Goal: Transaction & Acquisition: Book appointment/travel/reservation

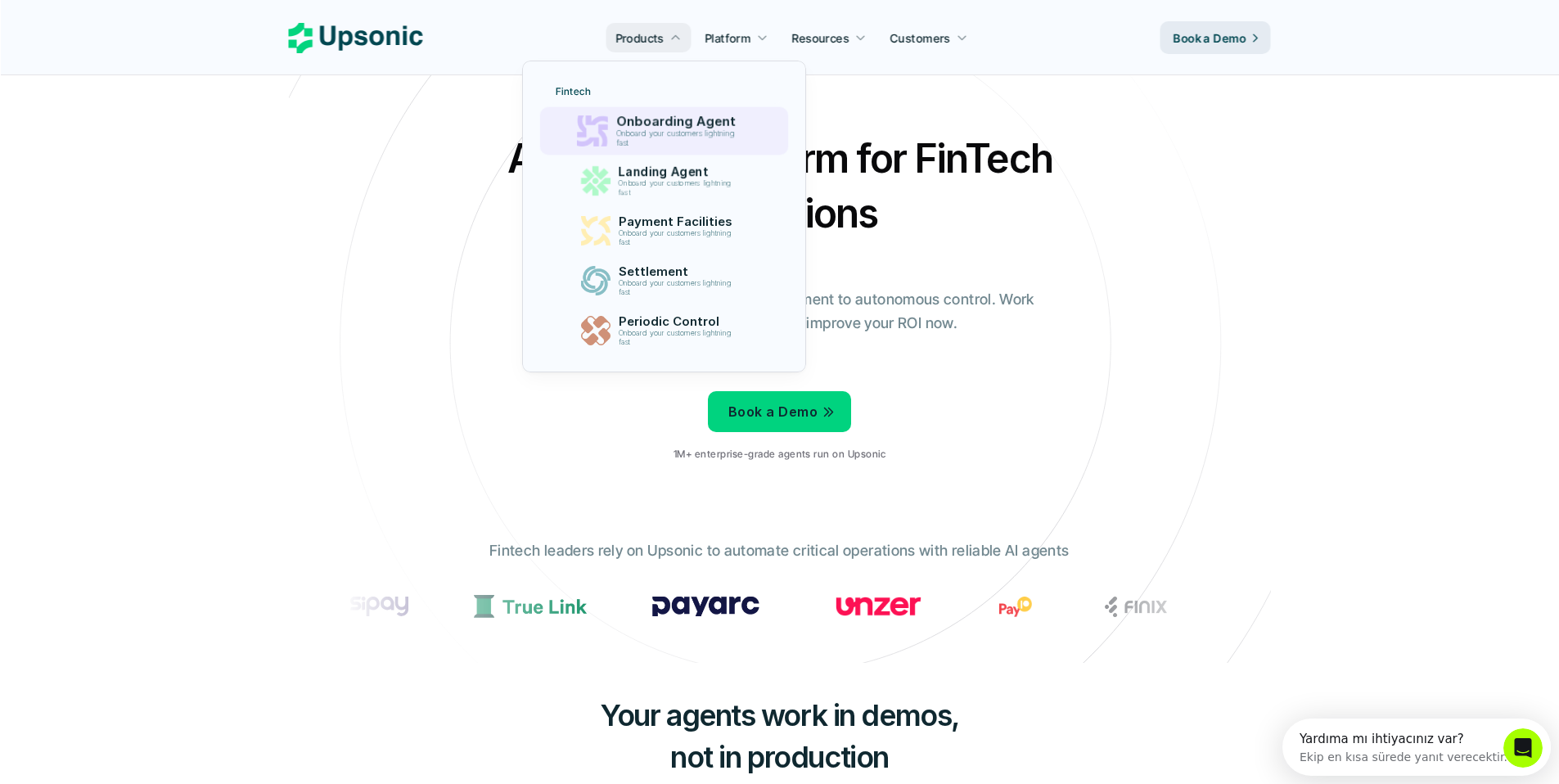
click at [684, 137] on p "Onboard your customers lightning fast" at bounding box center [678, 138] width 125 height 19
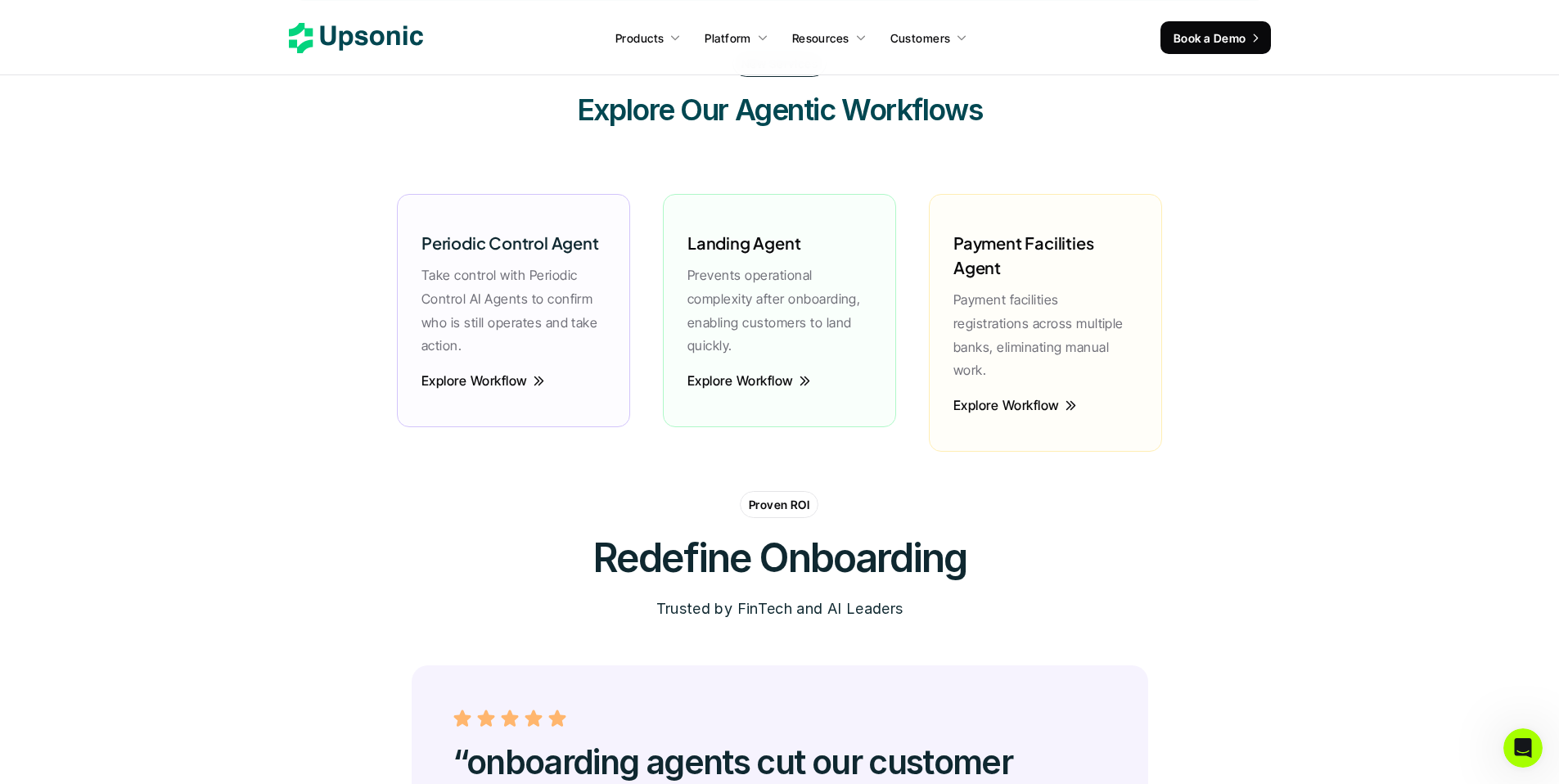
scroll to position [3942, 0]
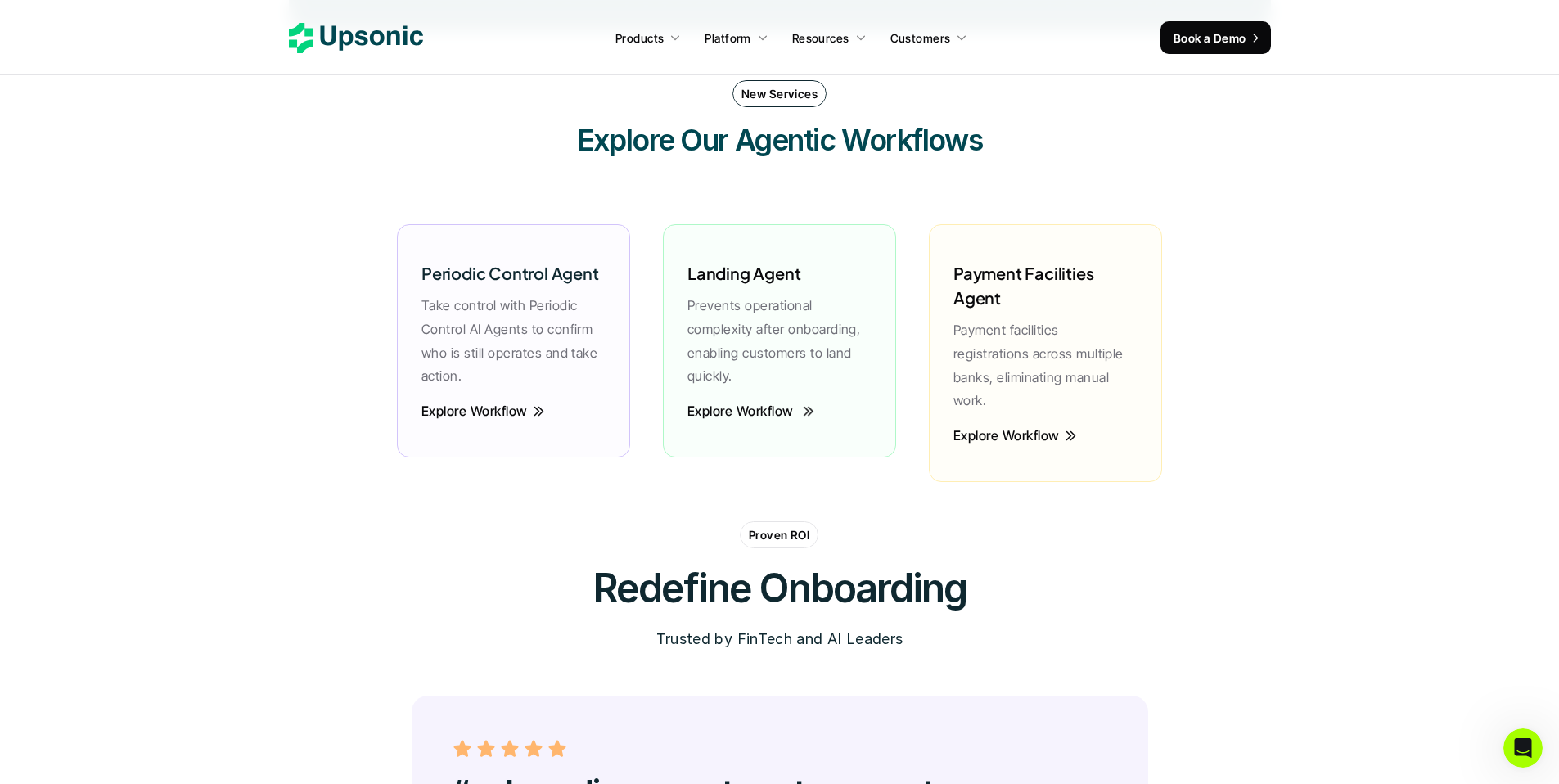
click at [769, 411] on p "Explore Workflow" at bounding box center [740, 411] width 106 height 18
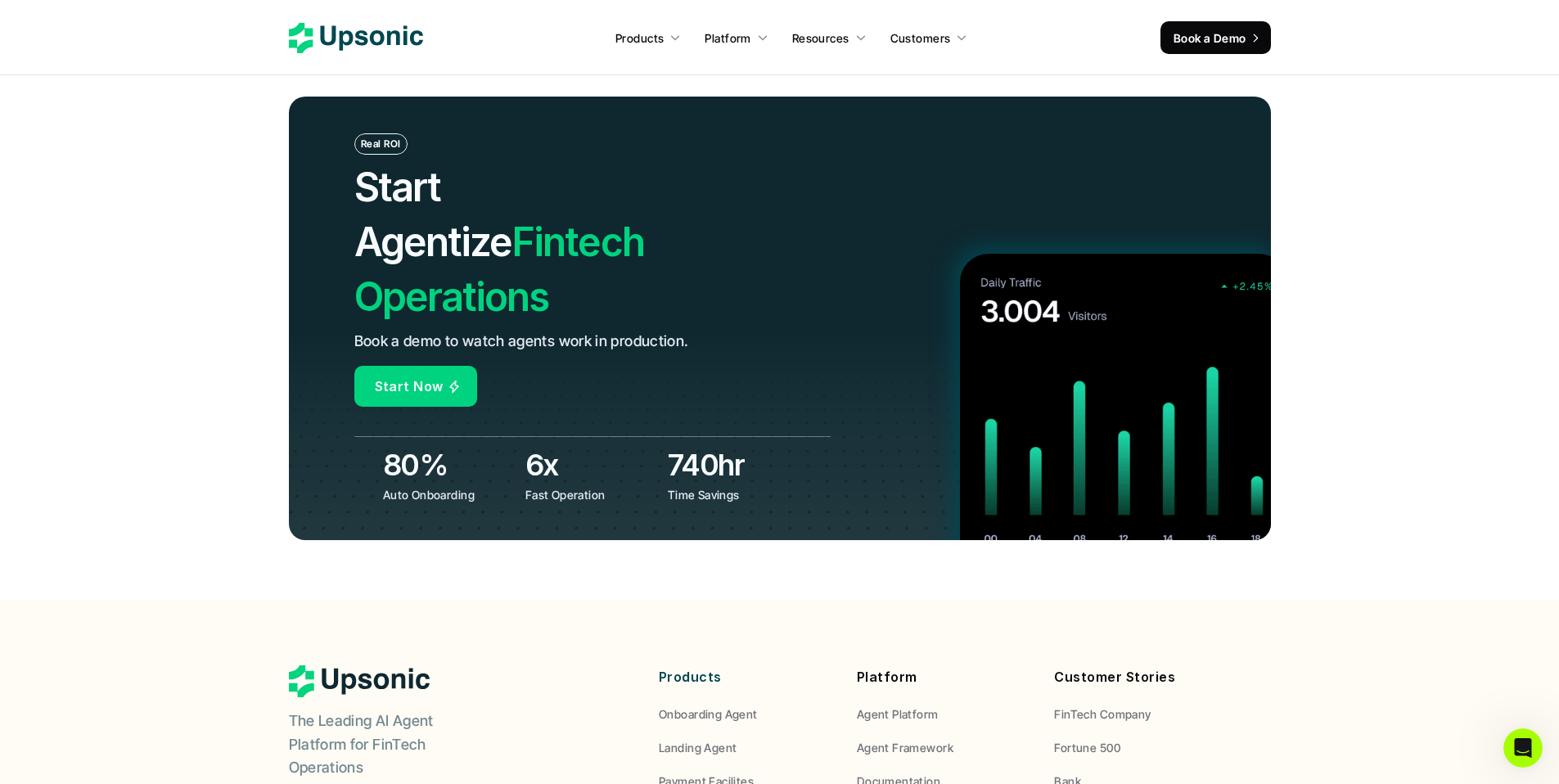
scroll to position [6270, 0]
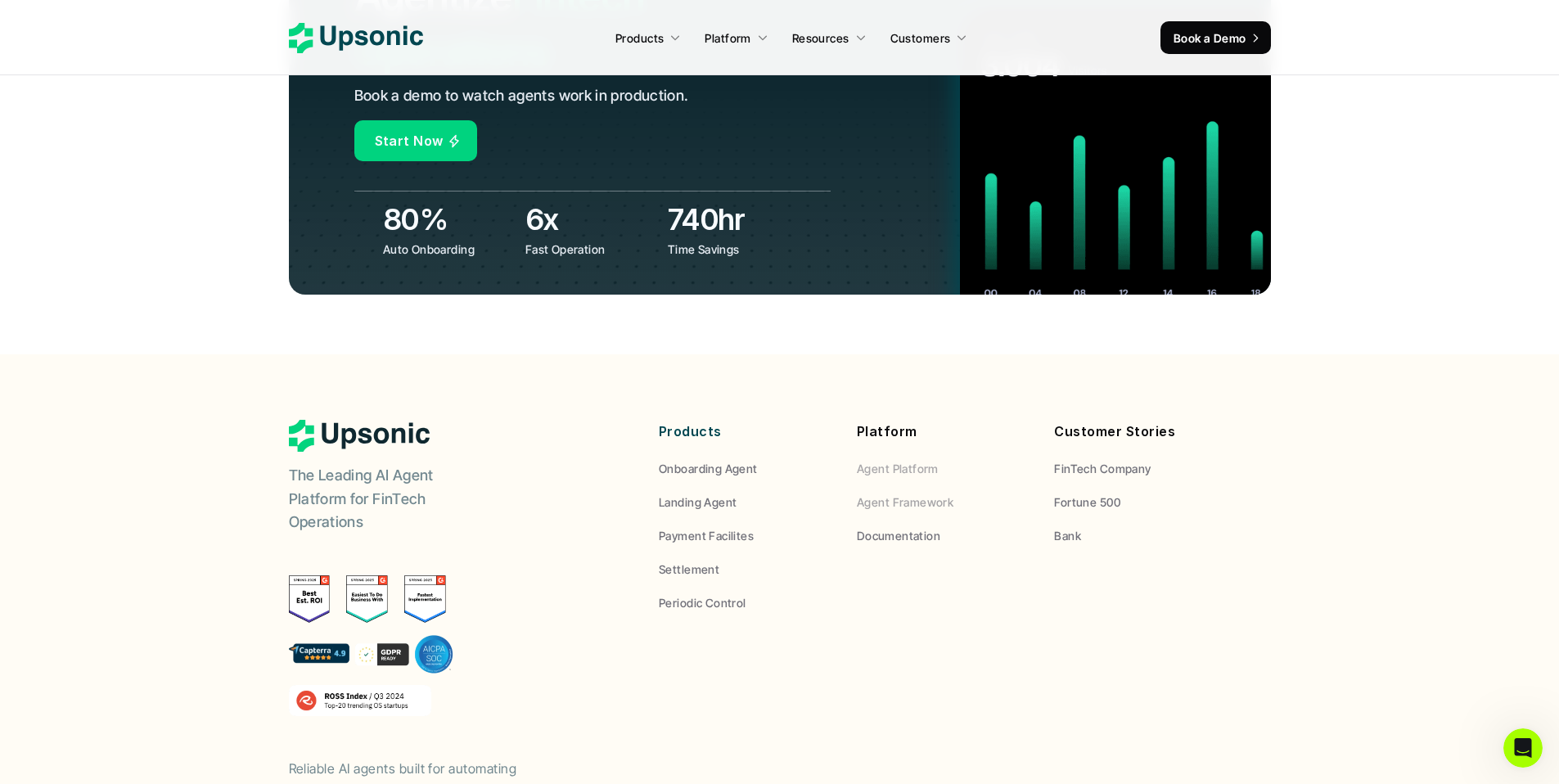
click at [874, 493] on p "Agent Framework" at bounding box center [905, 502] width 97 height 17
click at [907, 460] on p "Agent Platform" at bounding box center [897, 468] width 82 height 17
click at [905, 493] on p "Agent Framework" at bounding box center [905, 502] width 97 height 17
click at [907, 493] on p "Agent Framework" at bounding box center [905, 502] width 97 height 17
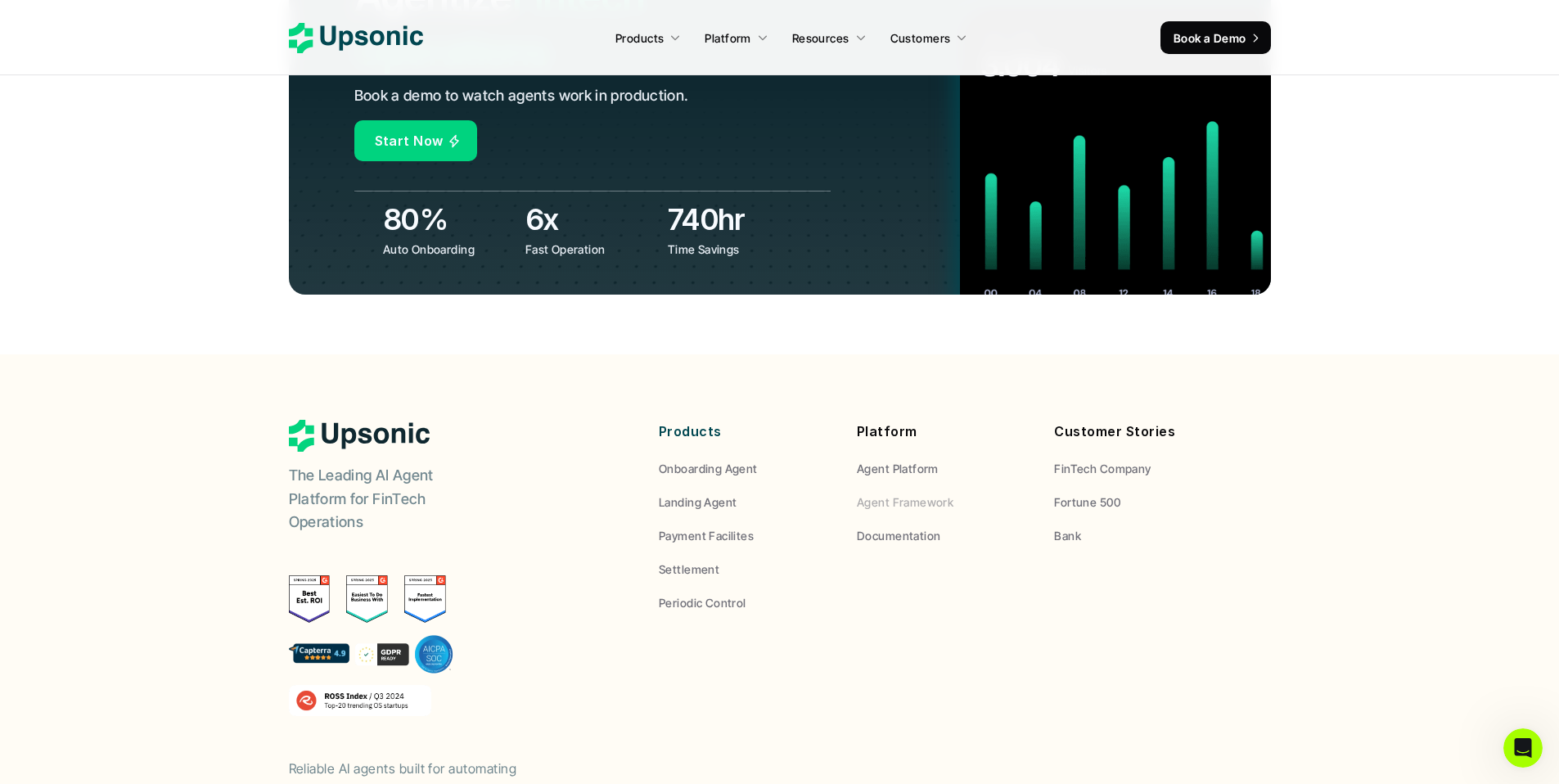
click at [896, 527] on p "Documentation" at bounding box center [897, 535] width 83 height 17
click at [900, 493] on p "Agent Framework" at bounding box center [905, 502] width 97 height 17
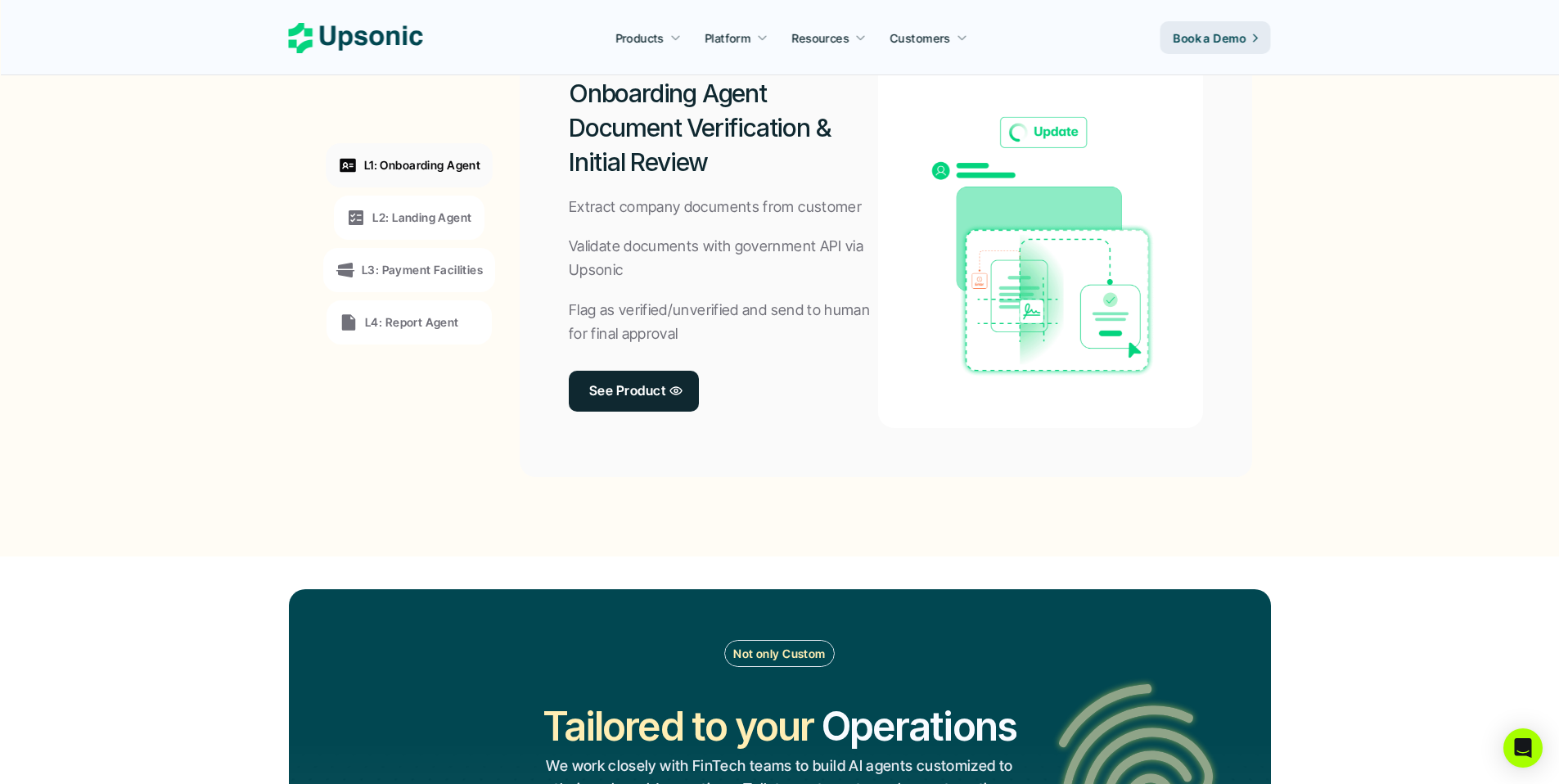
scroll to position [1145, 0]
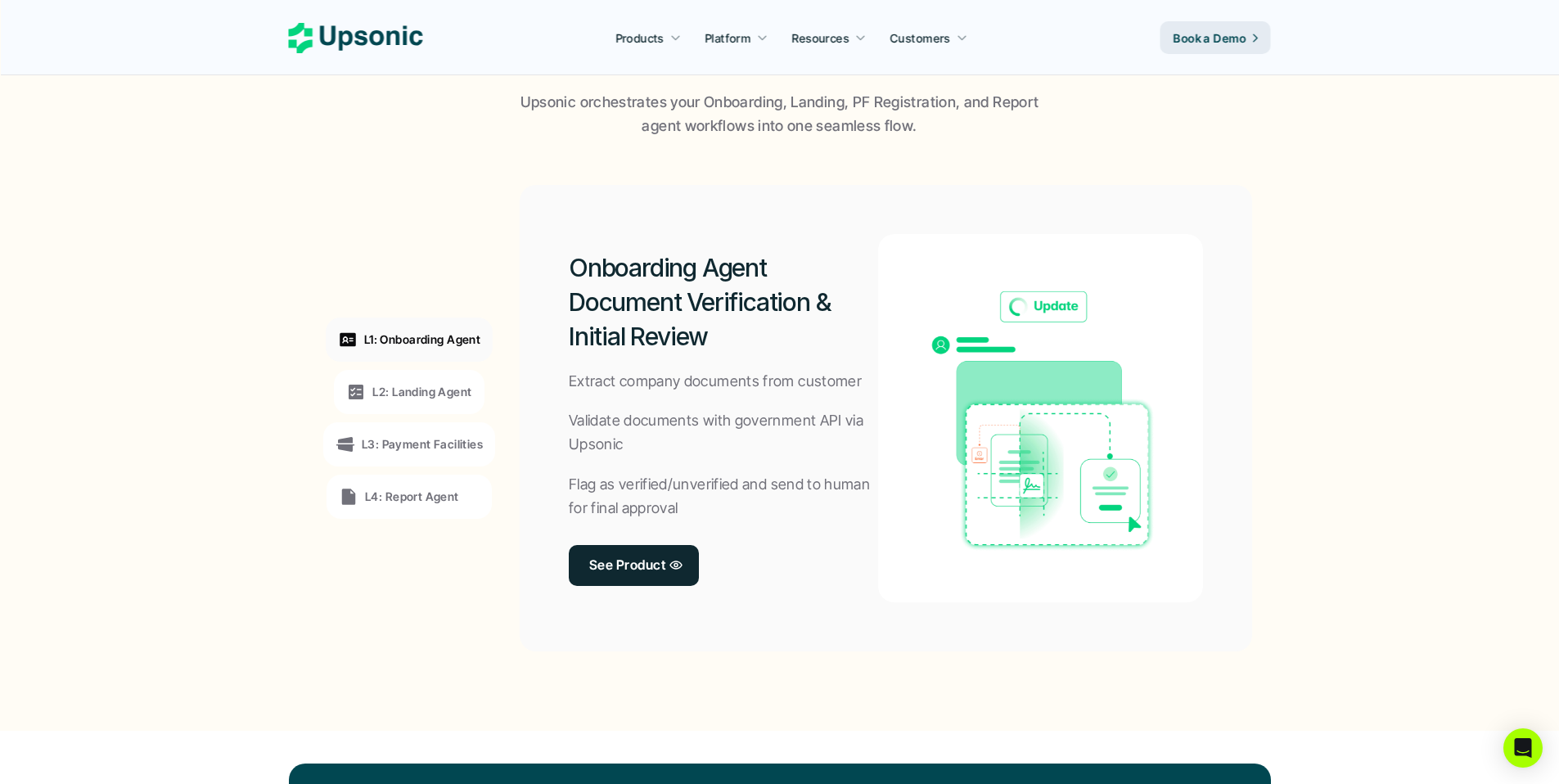
click at [419, 479] on div "L4: Report Agent" at bounding box center [408, 496] width 165 height 44
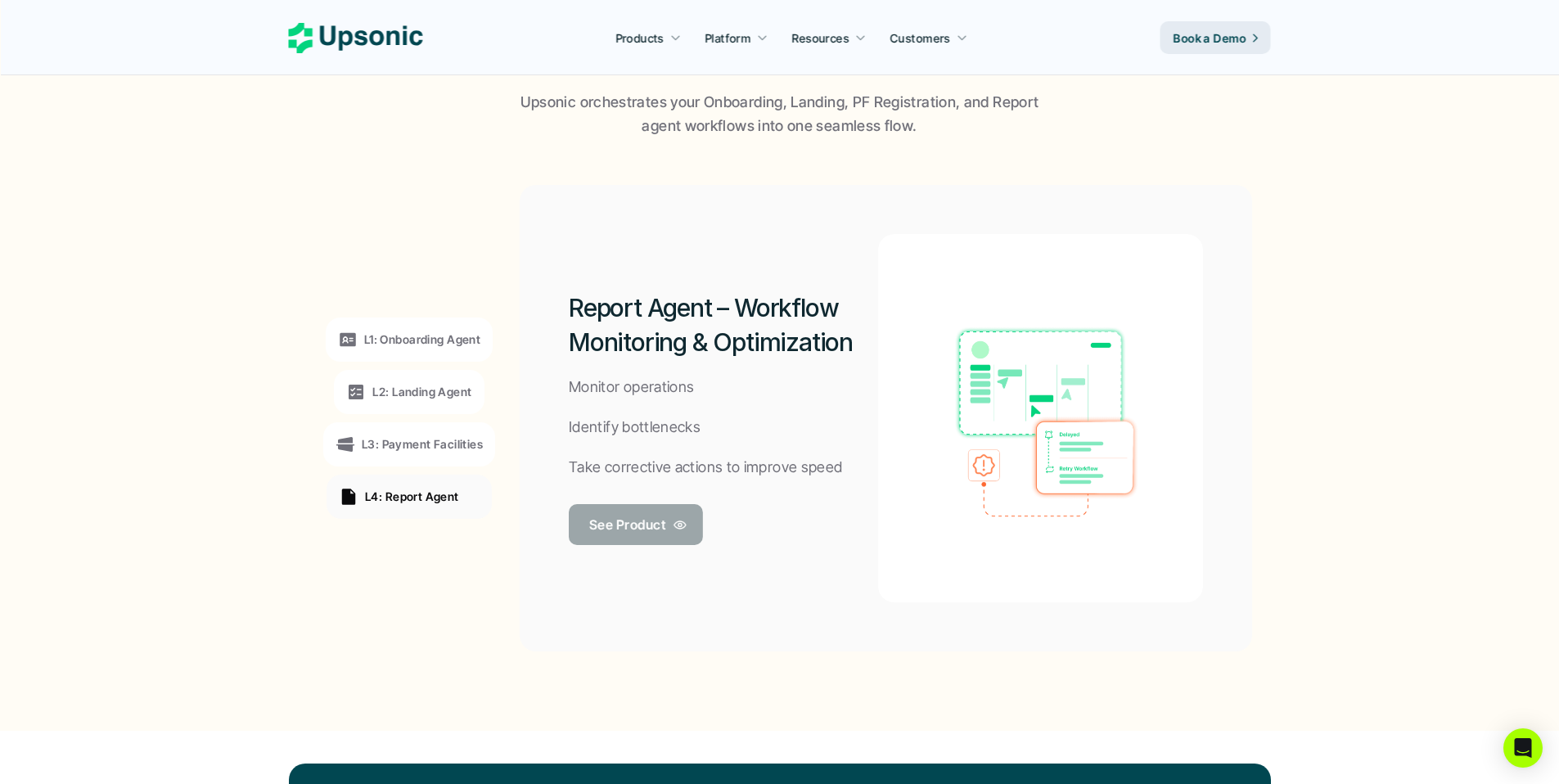
click at [601, 533] on p "See Product" at bounding box center [627, 524] width 76 height 24
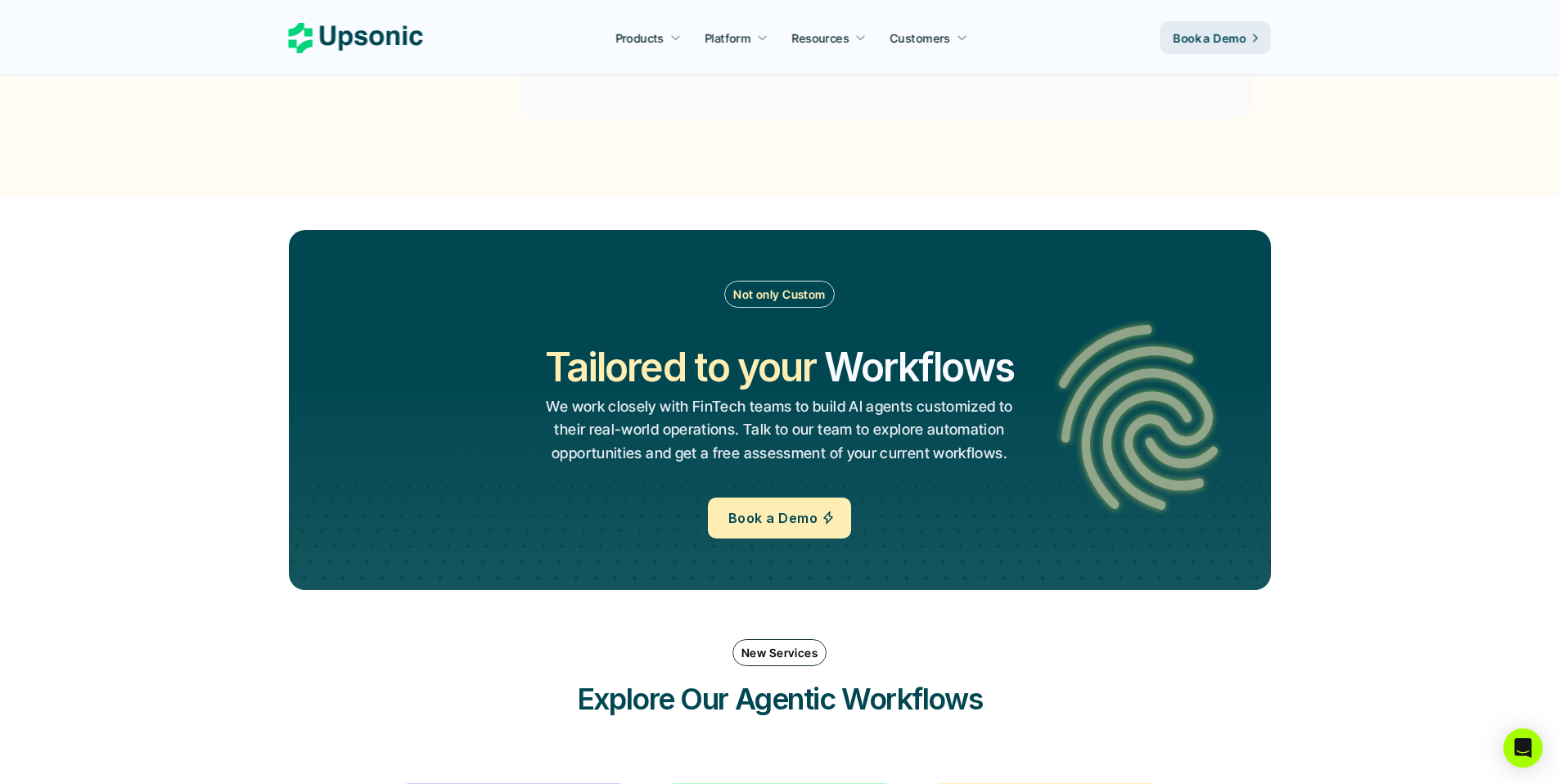
scroll to position [1219, 0]
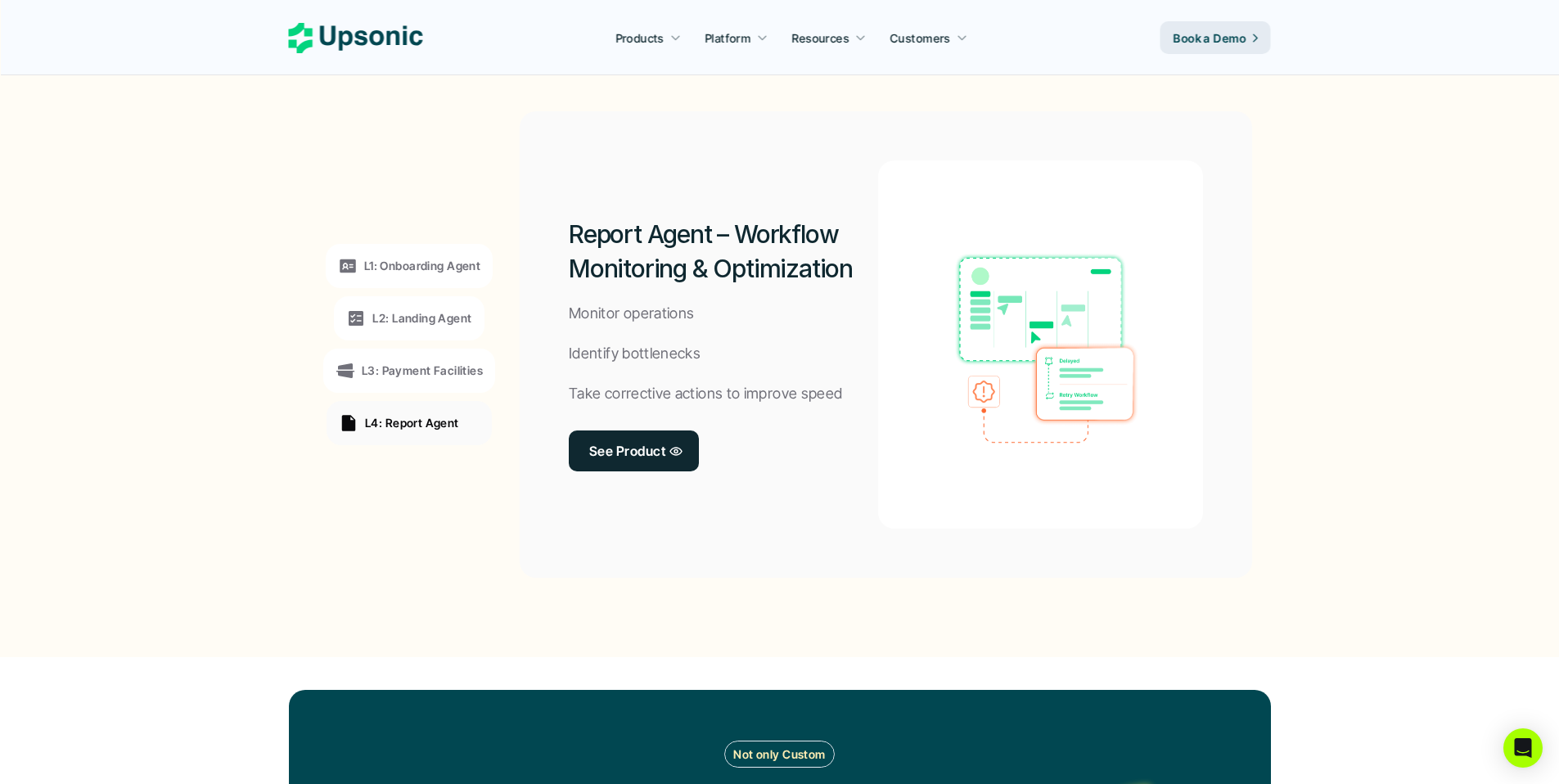
click at [419, 377] on p "L3: Payment Facilities" at bounding box center [422, 370] width 122 height 17
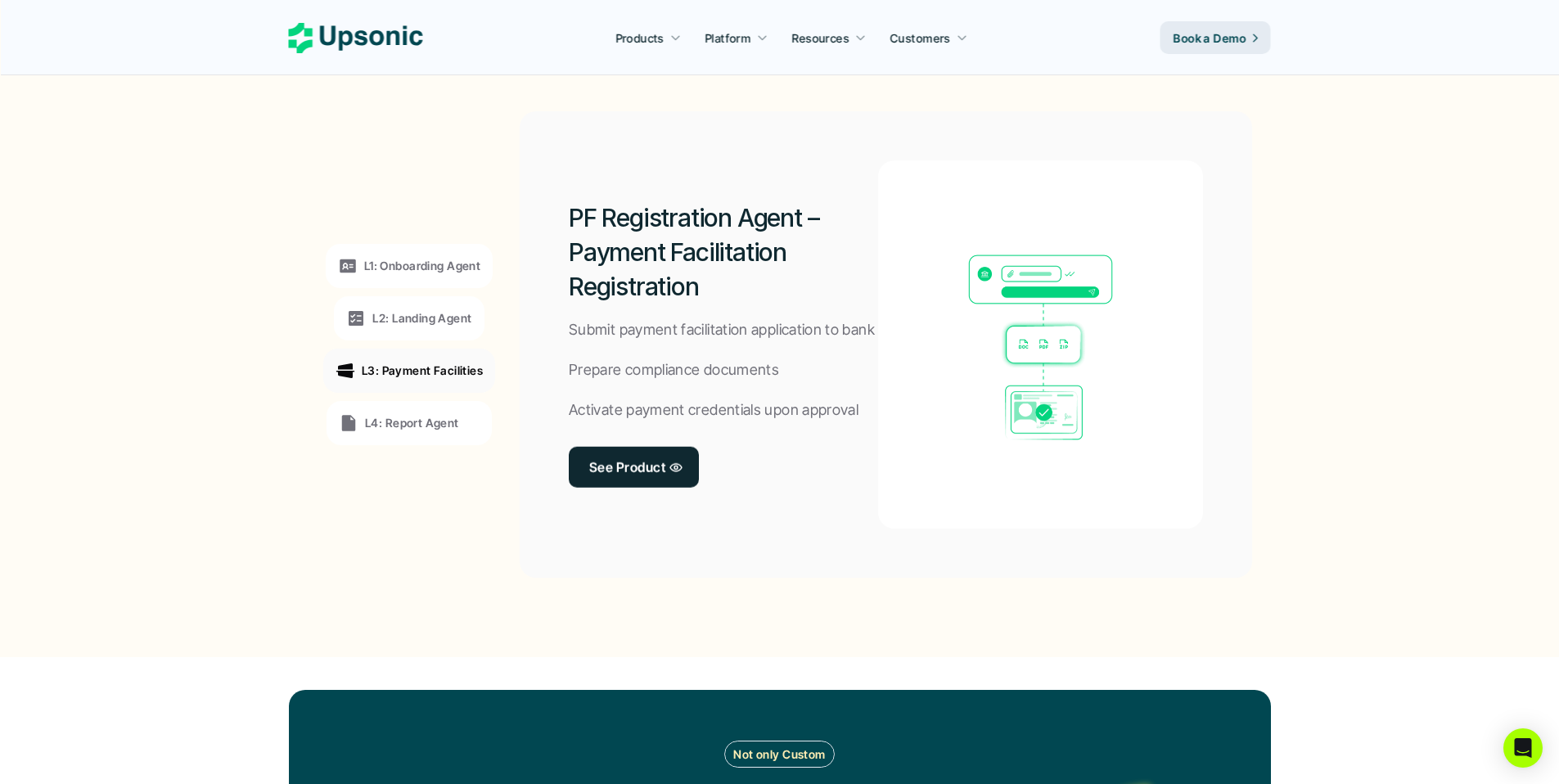
click at [423, 415] on p "L4: Report Agent" at bounding box center [411, 422] width 94 height 17
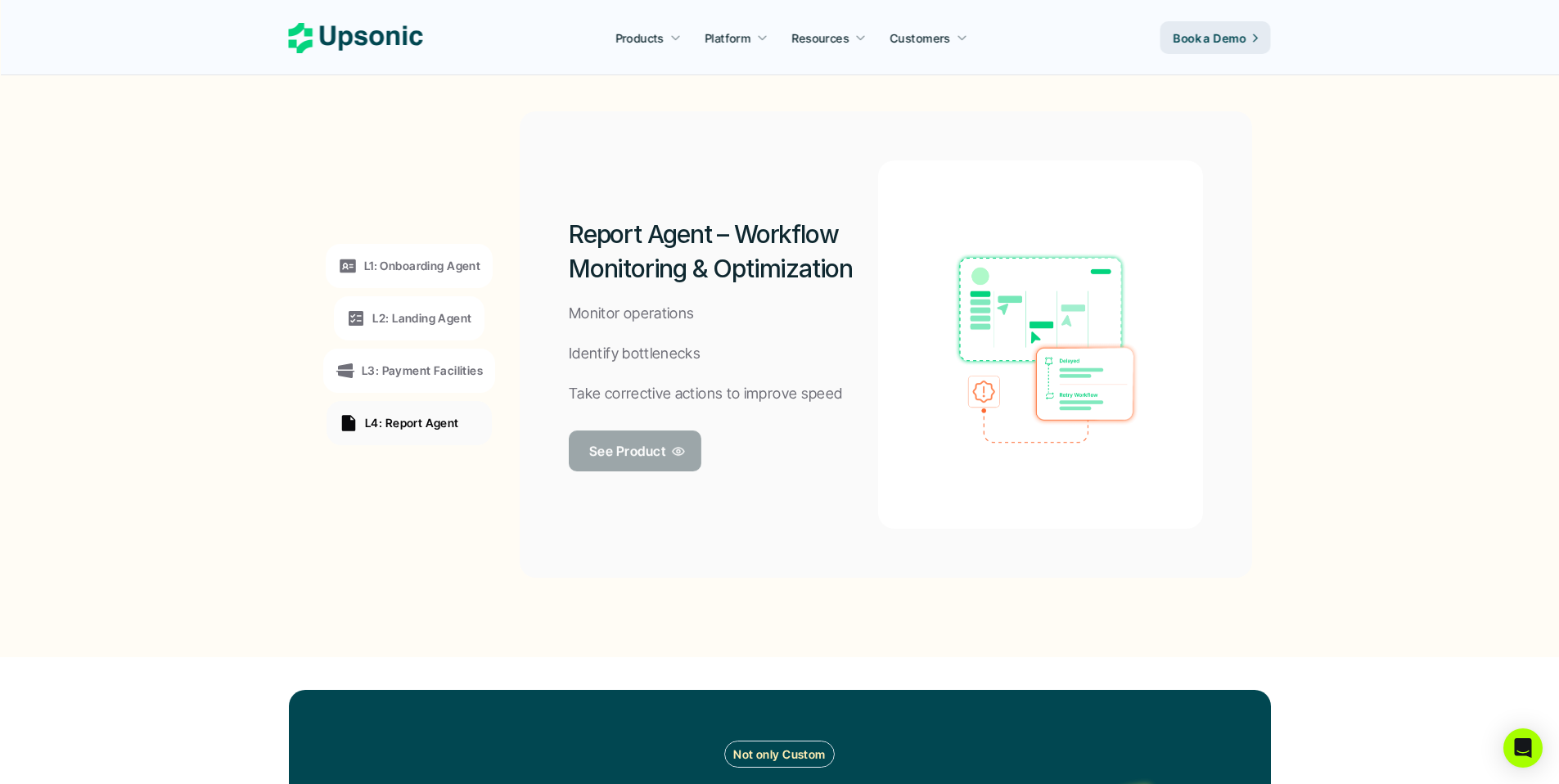
click at [625, 460] on p "See Product" at bounding box center [627, 450] width 76 height 24
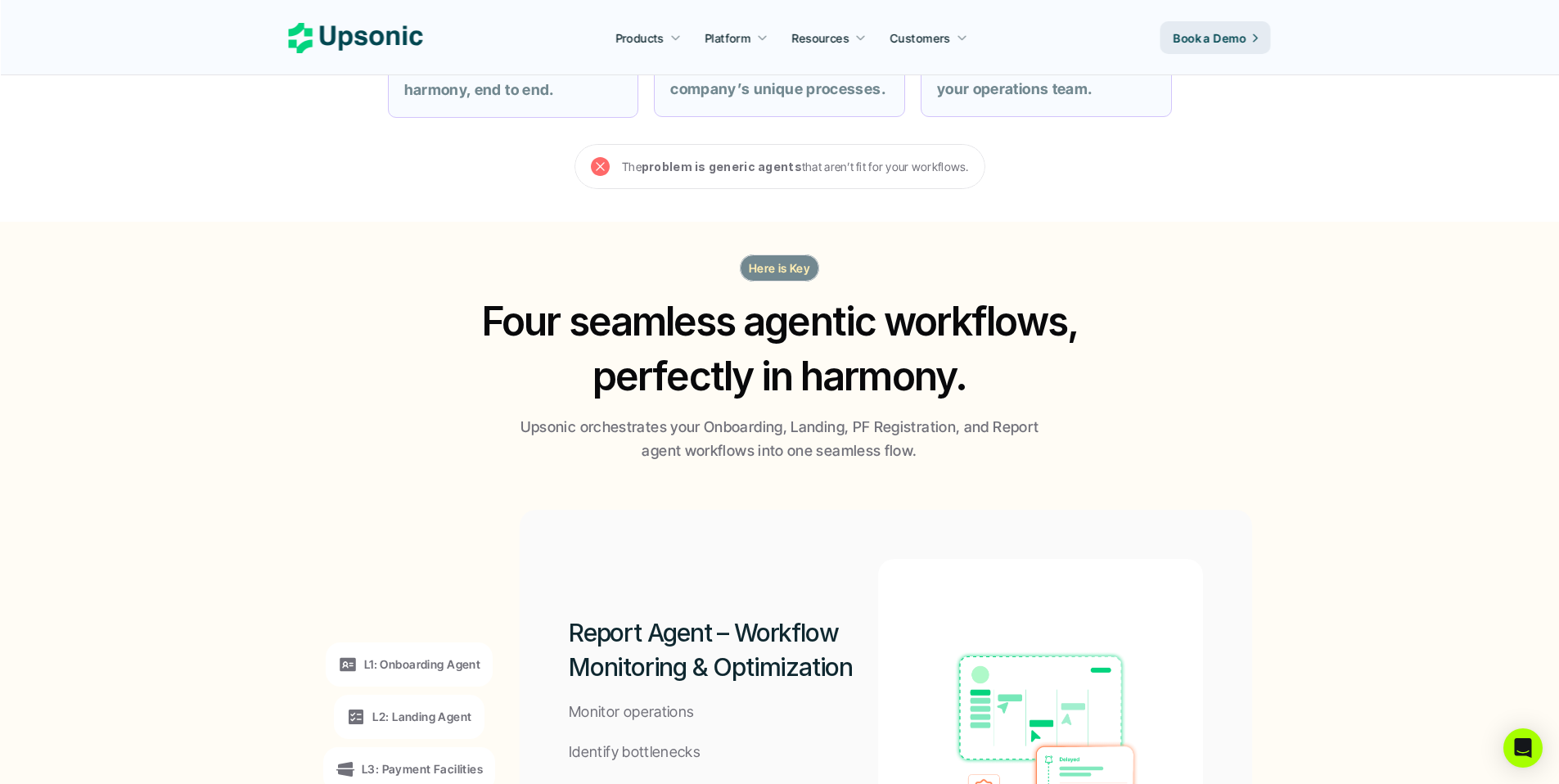
scroll to position [1253, 0]
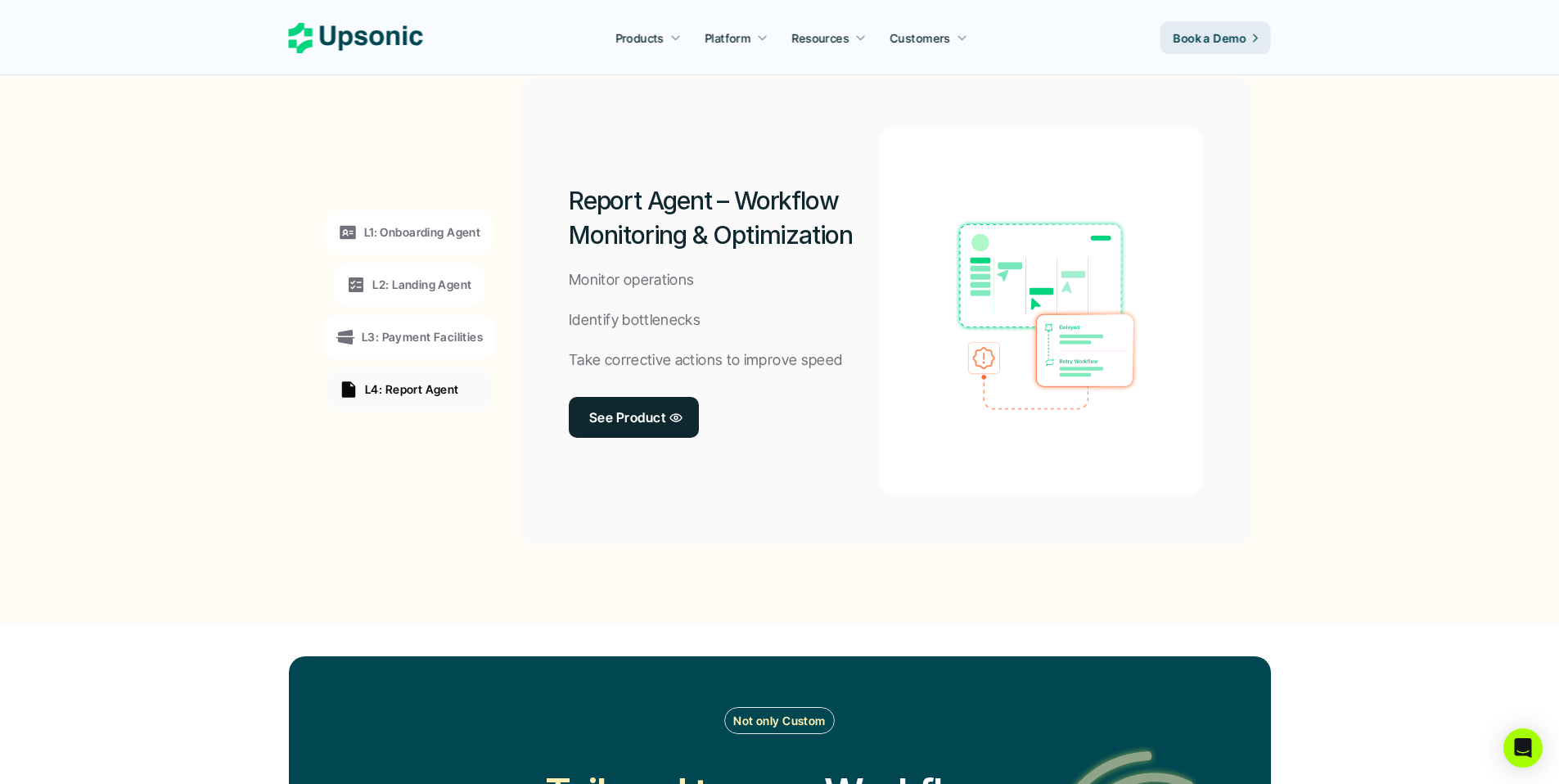
click at [410, 346] on div "L3: Payment Facilities" at bounding box center [408, 336] width 147 height 19
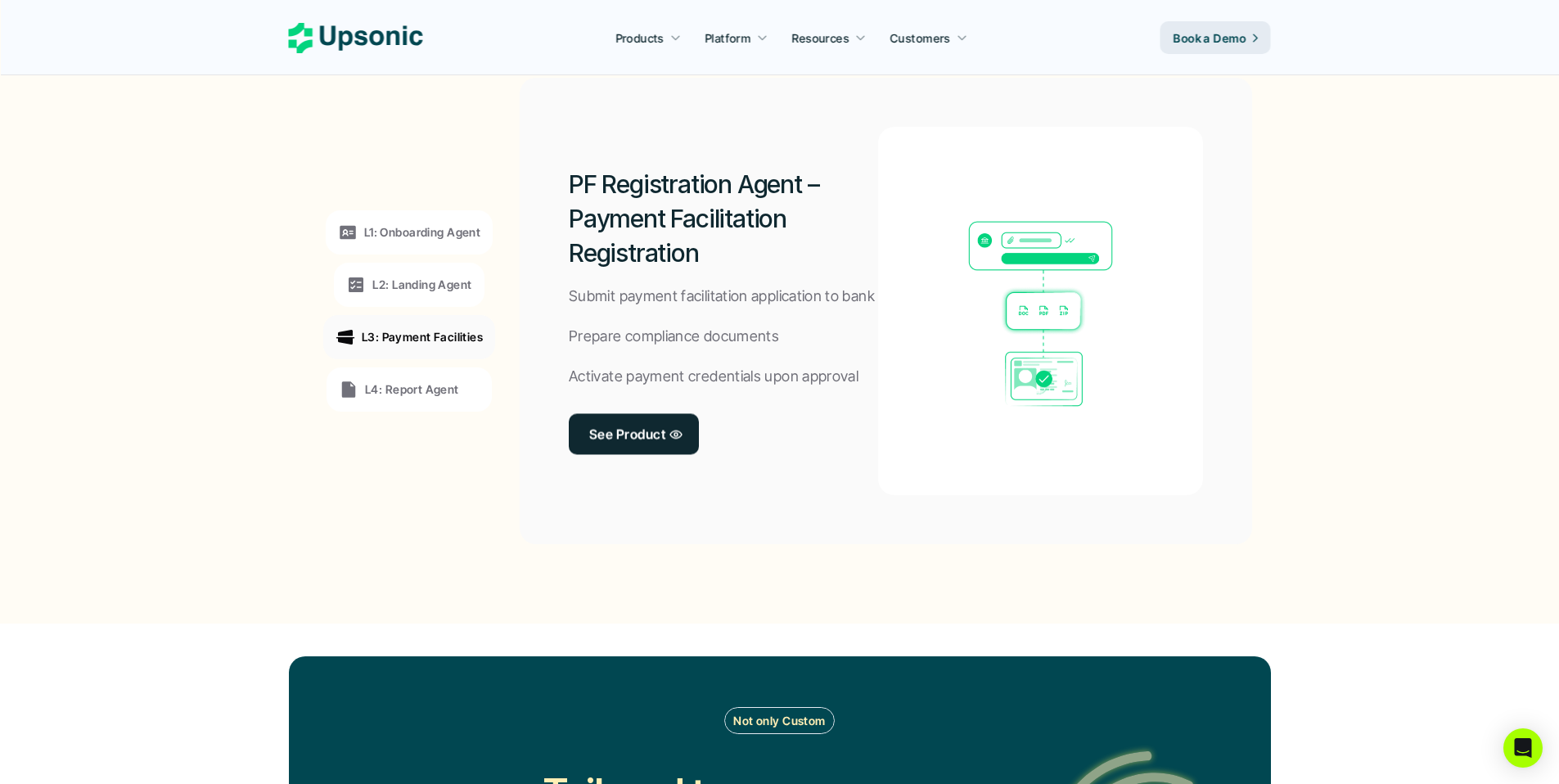
click at [417, 296] on div "L2: Landing Agent" at bounding box center [408, 284] width 150 height 44
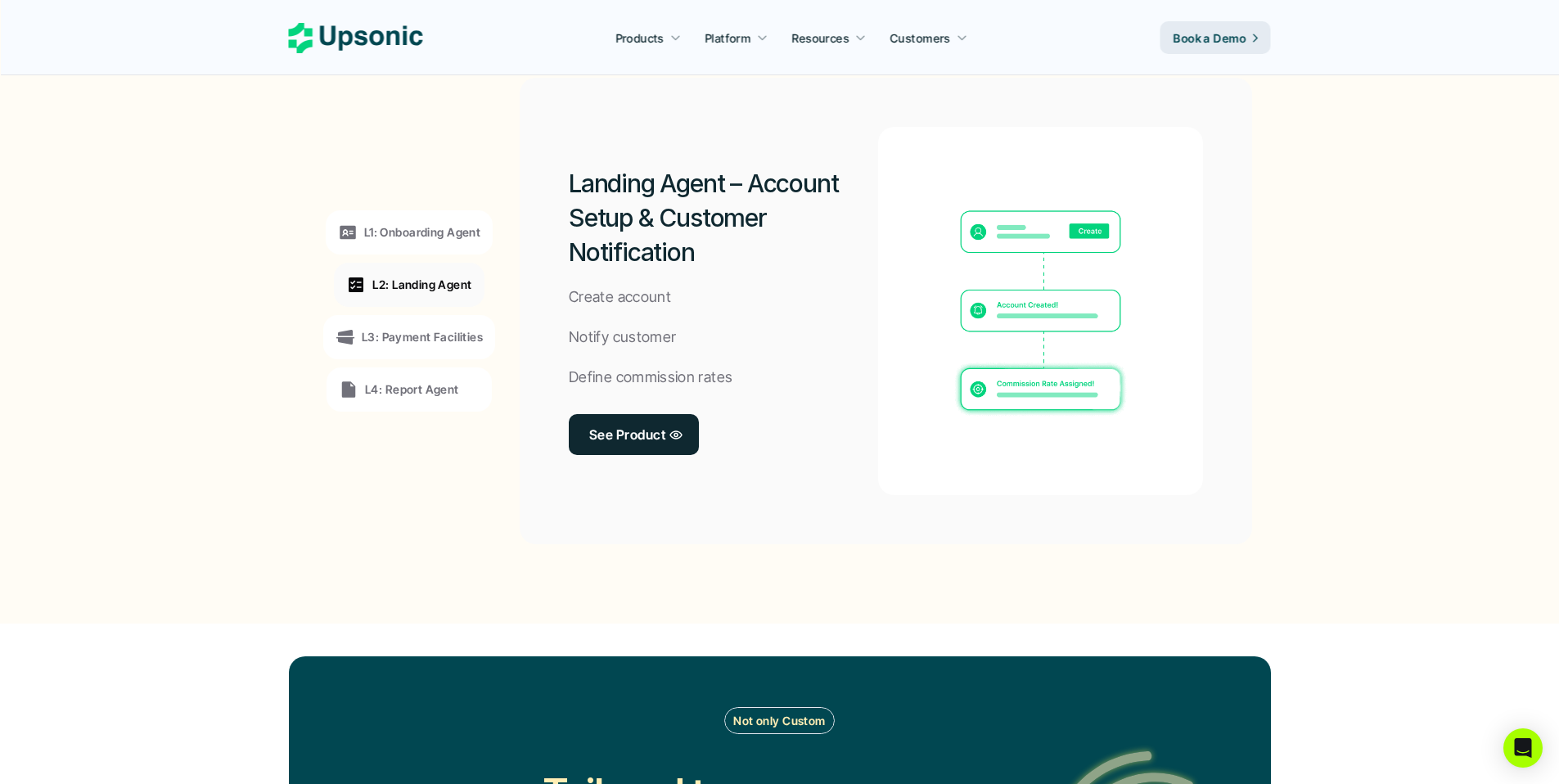
click at [436, 246] on div "L1: Onboarding Agent" at bounding box center [408, 232] width 167 height 44
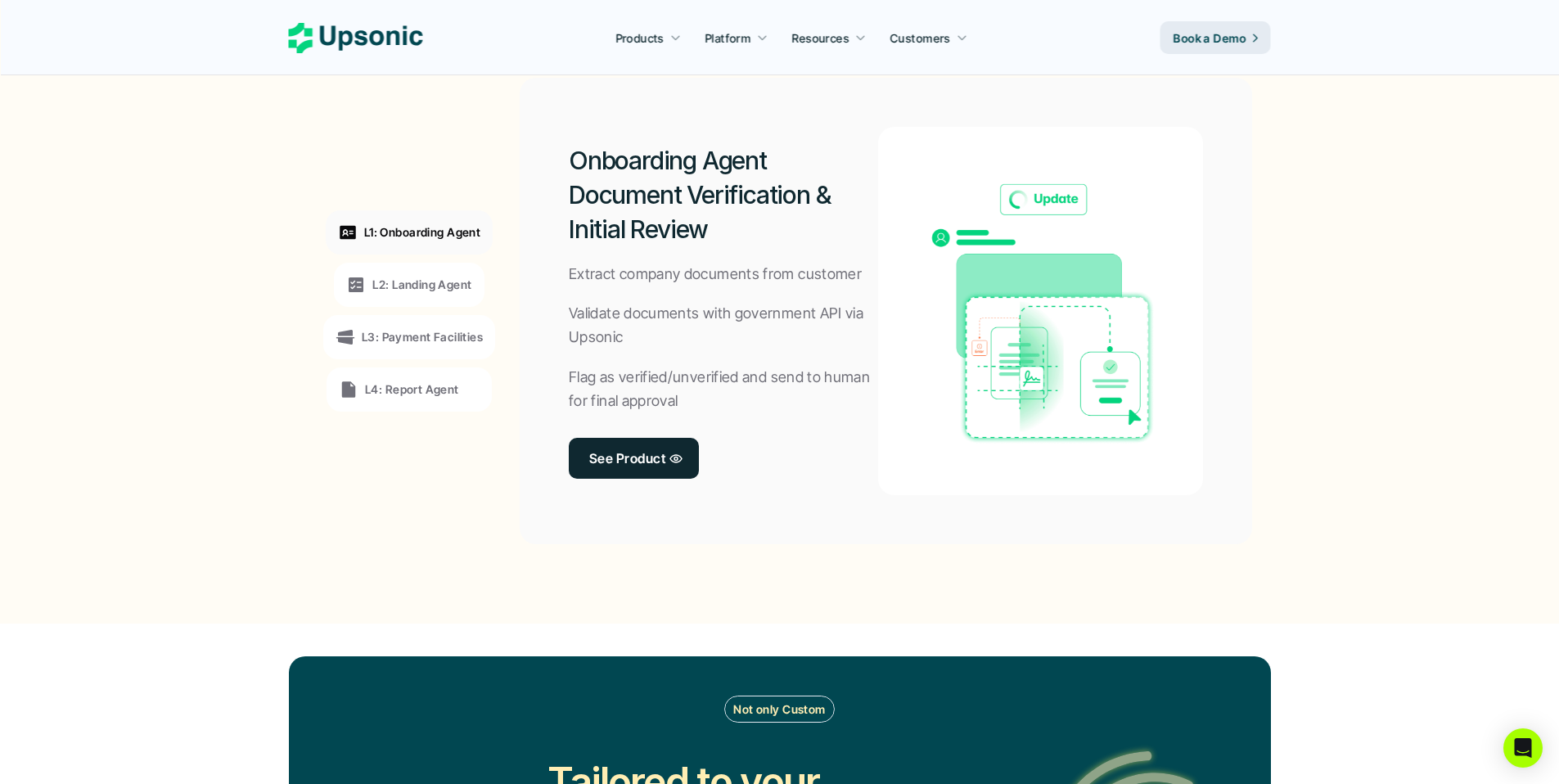
click at [441, 379] on div "L4: Report Agent" at bounding box center [399, 388] width 121 height 19
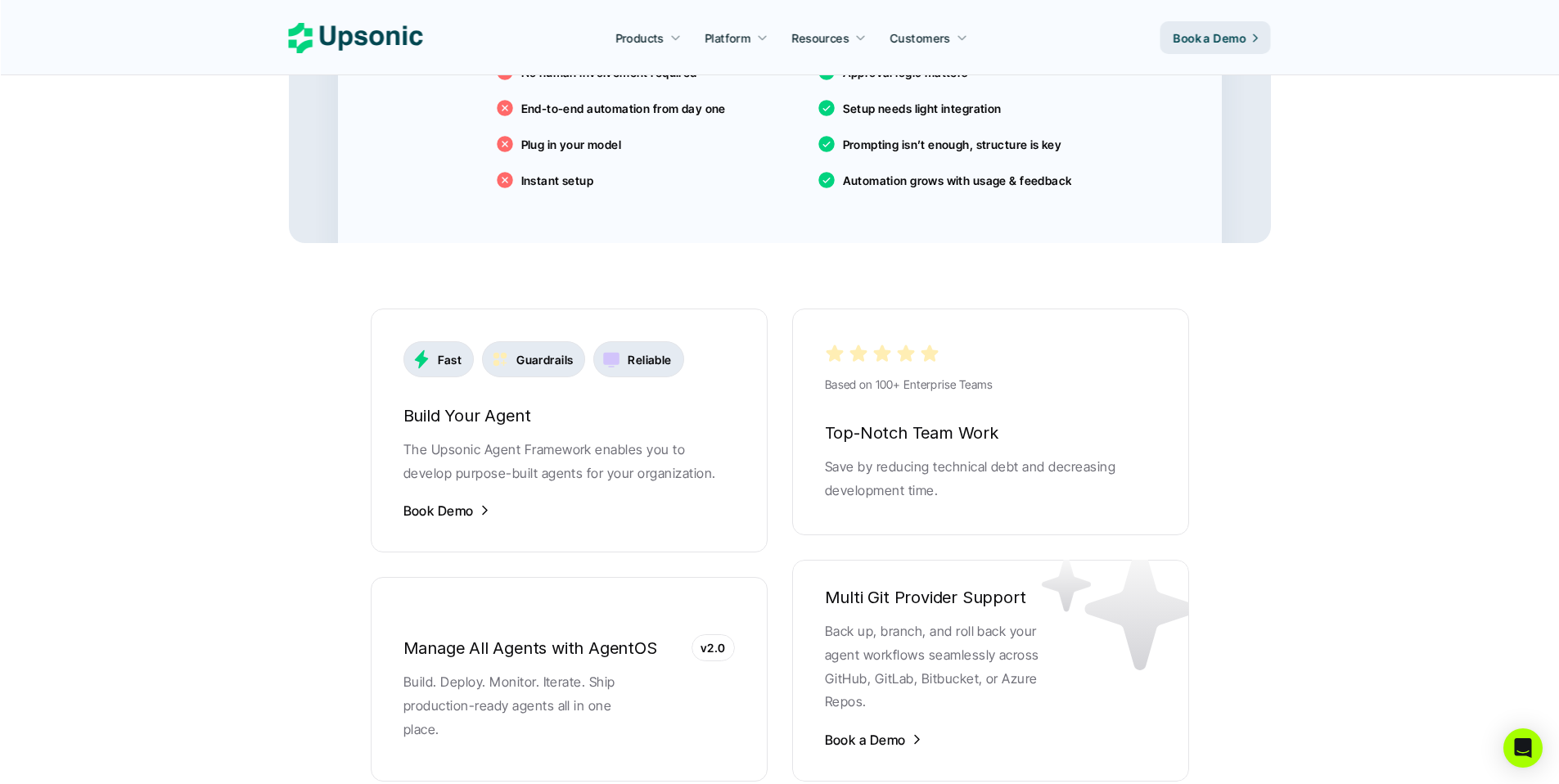
scroll to position [3042, 0]
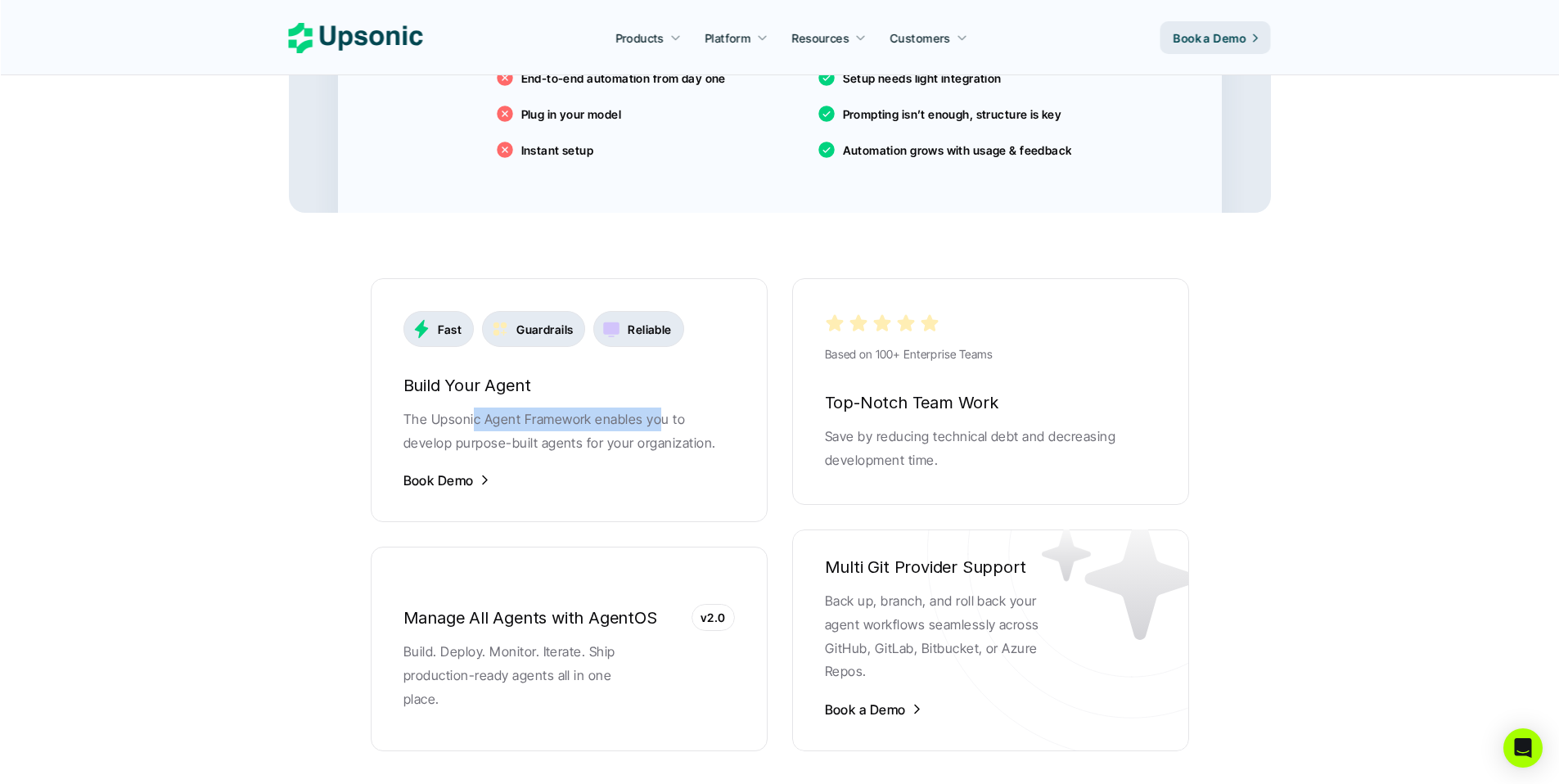
drag, startPoint x: 472, startPoint y: 395, endPoint x: 656, endPoint y: 394, distance: 184.0
click at [656, 408] on p "The Upsonic Agent Framework enables you to develop purpose-built agents for you…" at bounding box center [568, 431] width 332 height 48
drag, startPoint x: 470, startPoint y: 423, endPoint x: 610, endPoint y: 424, distance: 140.0
click at [610, 424] on p "The Upsonic Agent Framework enables you to develop purpose-built agents for you…" at bounding box center [568, 431] width 332 height 48
click at [447, 371] on h6 "Build Your Agent" at bounding box center [568, 385] width 332 height 27
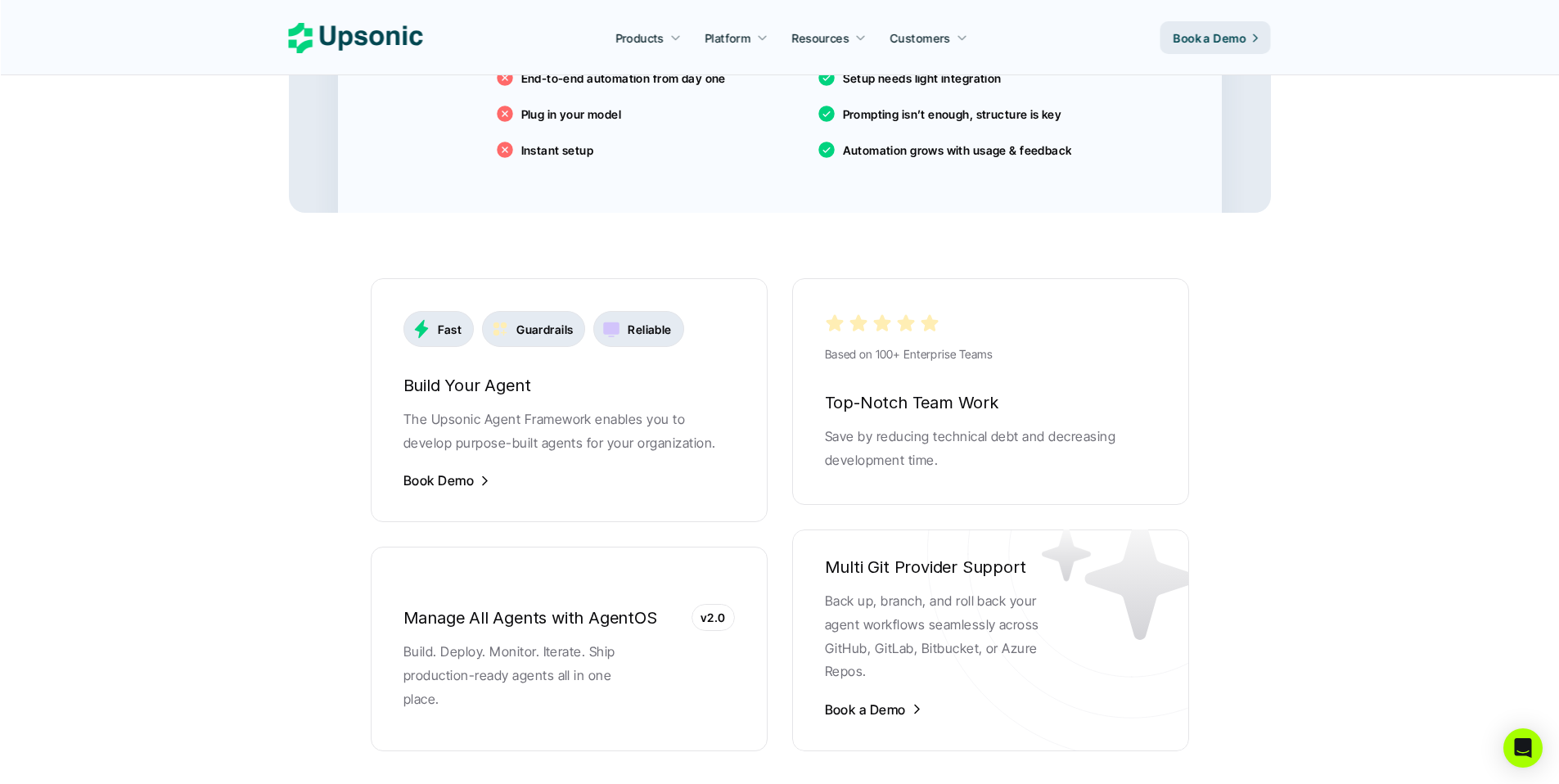
click at [450, 319] on div "Fast" at bounding box center [439, 328] width 55 height 19
click at [610, 323] on icon at bounding box center [612, 330] width 16 height 15
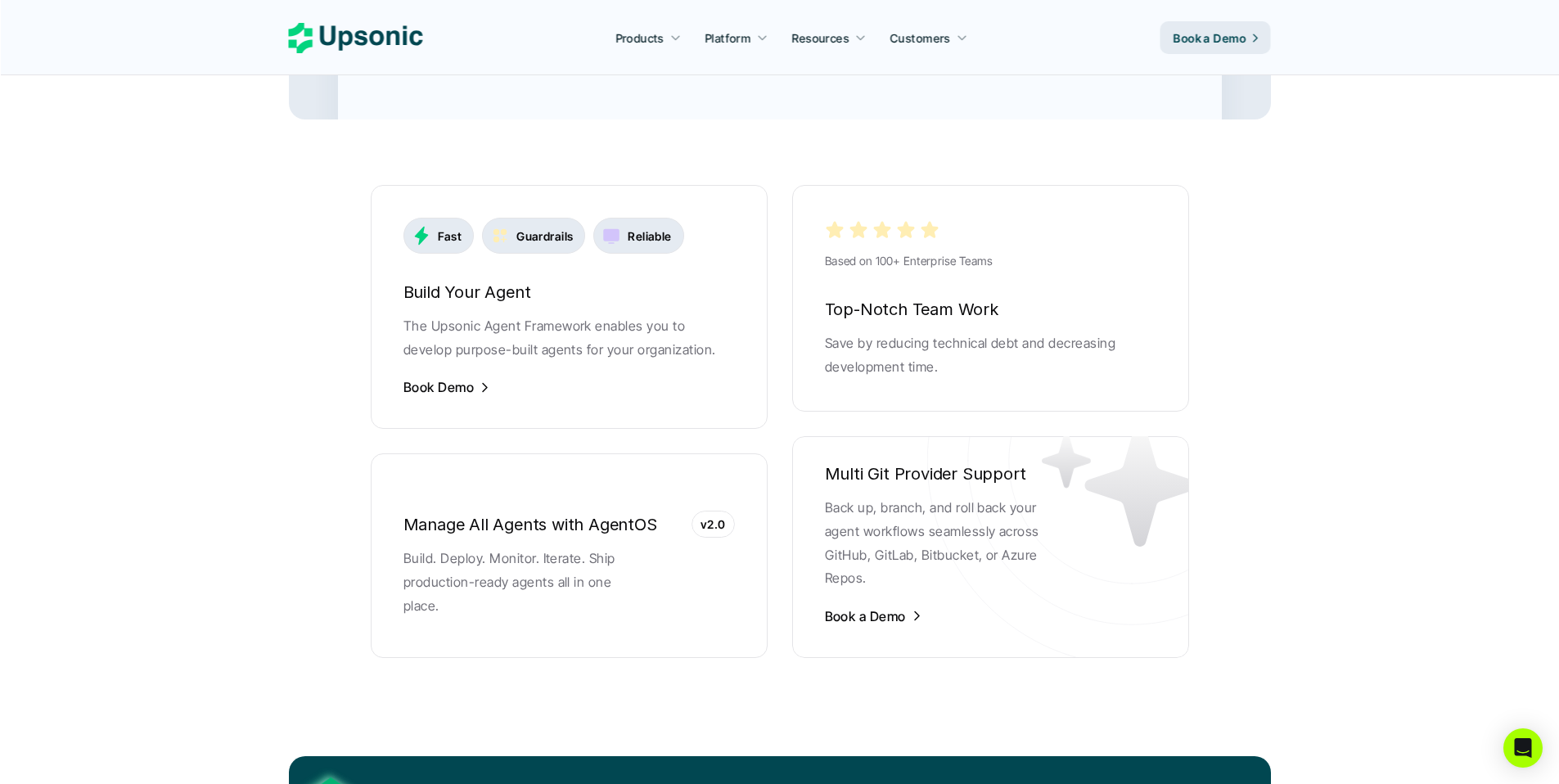
scroll to position [3149, 0]
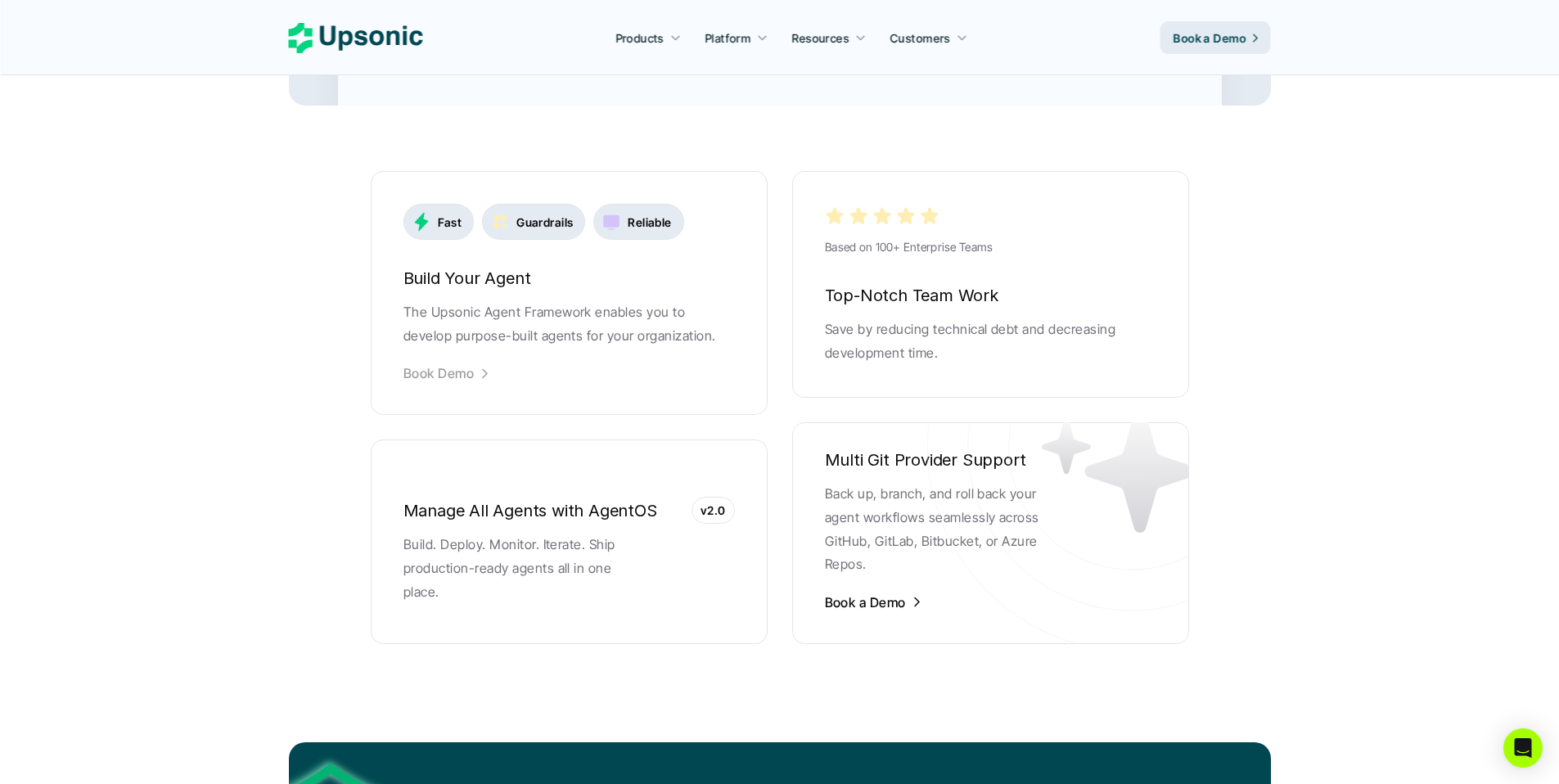
click at [451, 364] on p "Book Demo" at bounding box center [438, 373] width 70 height 18
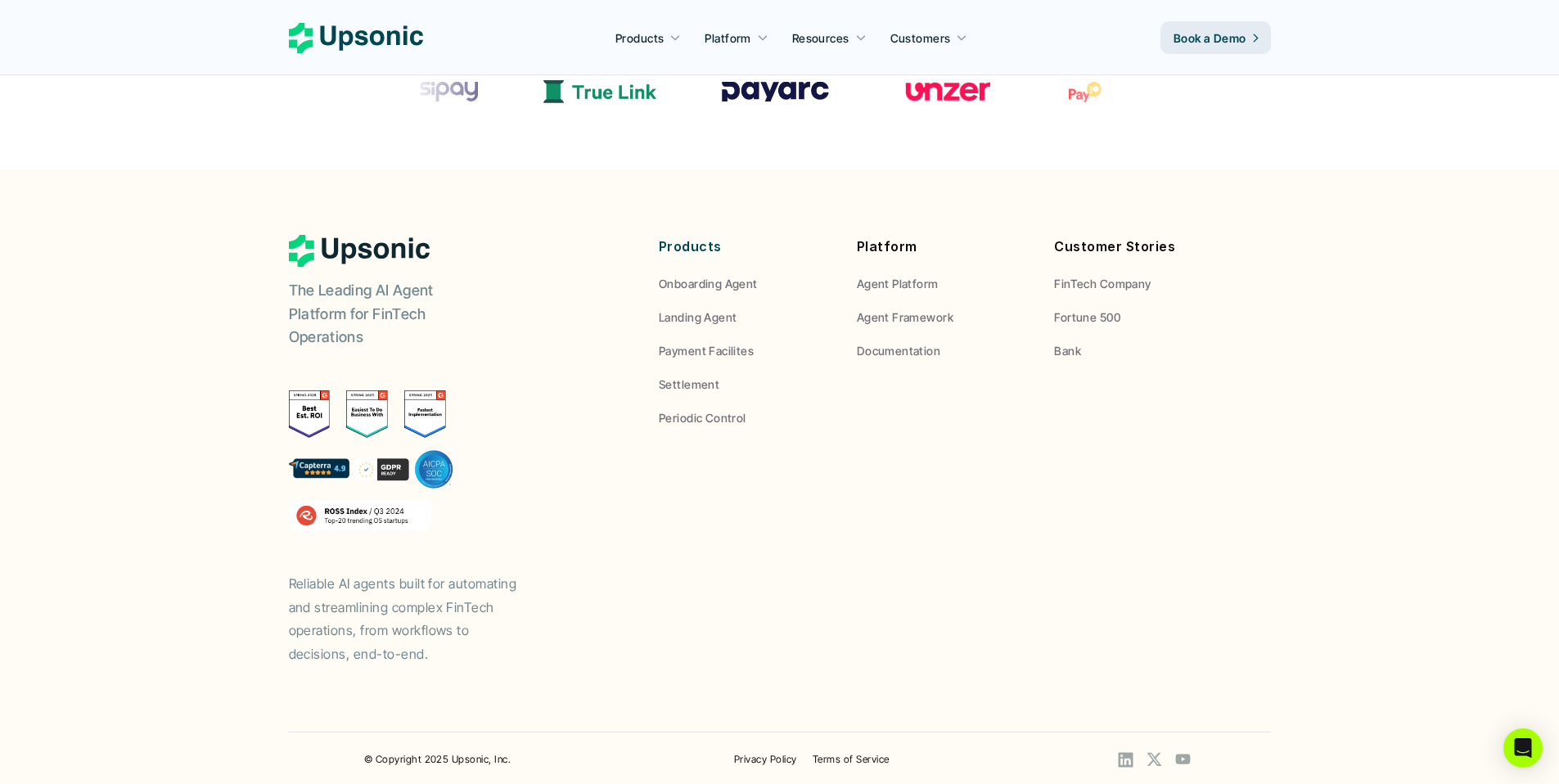
scroll to position [223, 0]
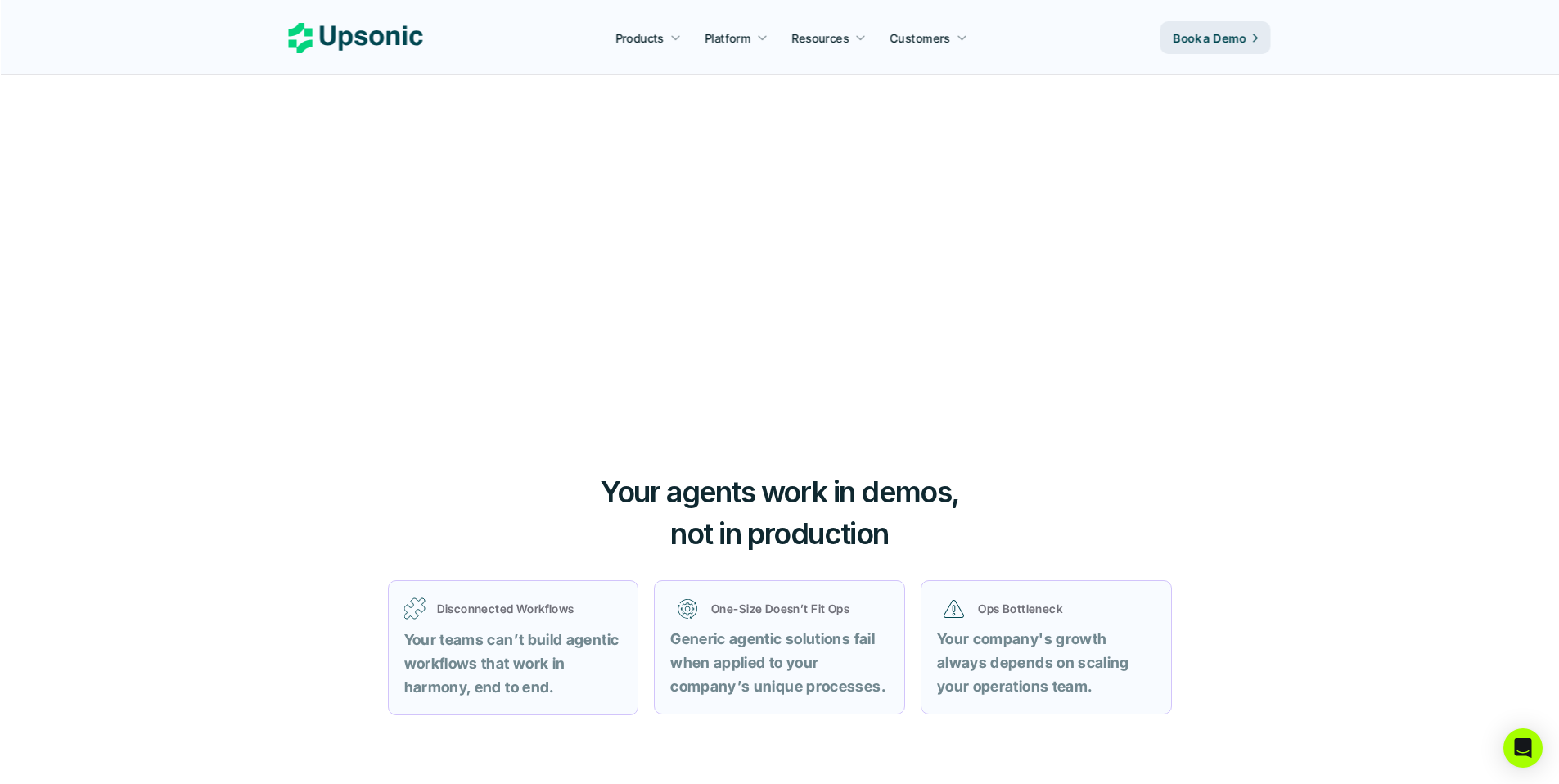
scroll to position [3149, 0]
